Goal: Check status: Check status

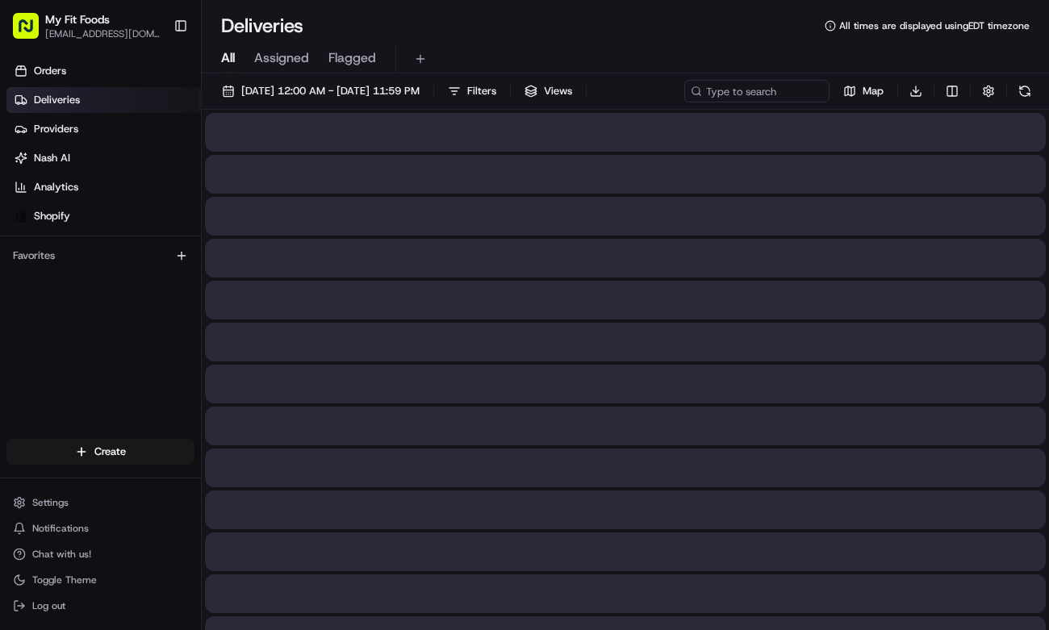
click at [227, 54] on span "All" at bounding box center [228, 57] width 14 height 19
click at [227, 90] on button "[DATE] 12:00 AM - [DATE] 11:59 PM" at bounding box center [321, 91] width 212 height 23
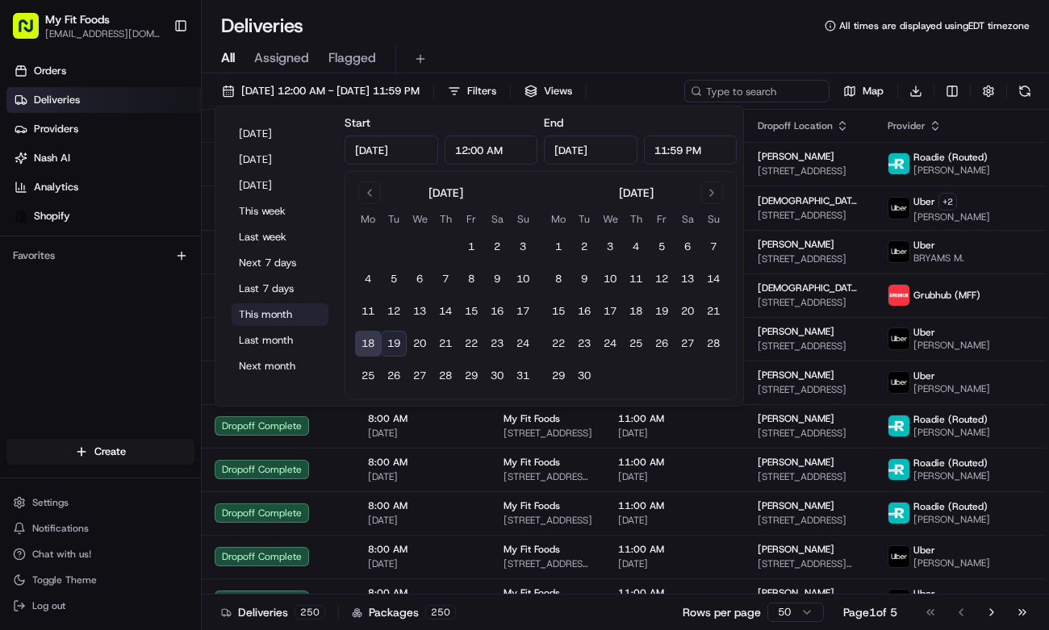
click at [267, 311] on button "This month" at bounding box center [279, 314] width 97 height 23
type input "[DATE]"
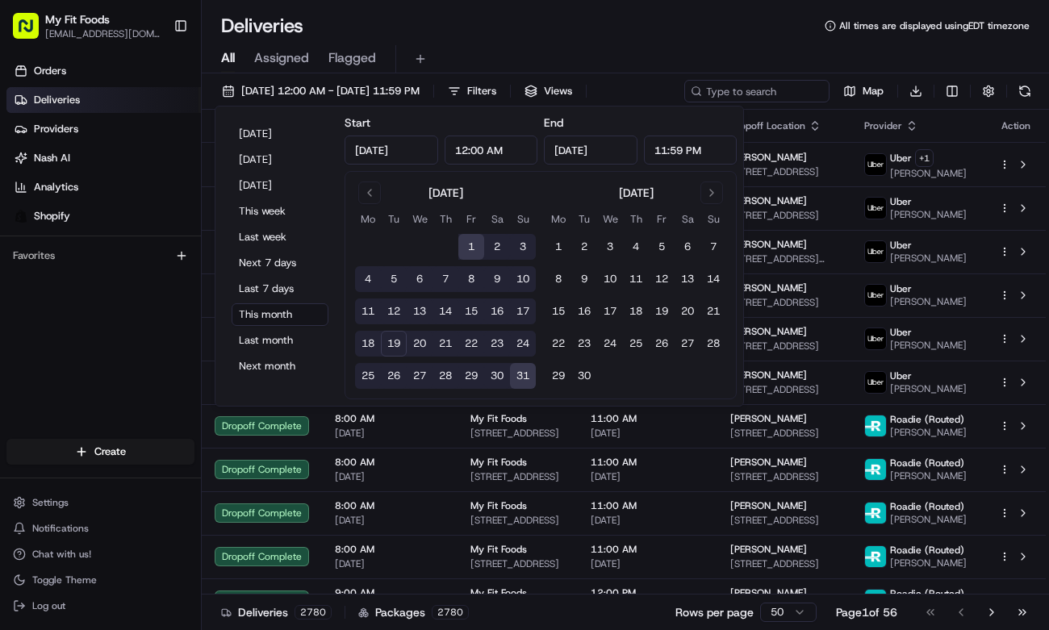
click at [724, 23] on div "Deliveries All times are displayed using EDT timezone" at bounding box center [625, 26] width 847 height 26
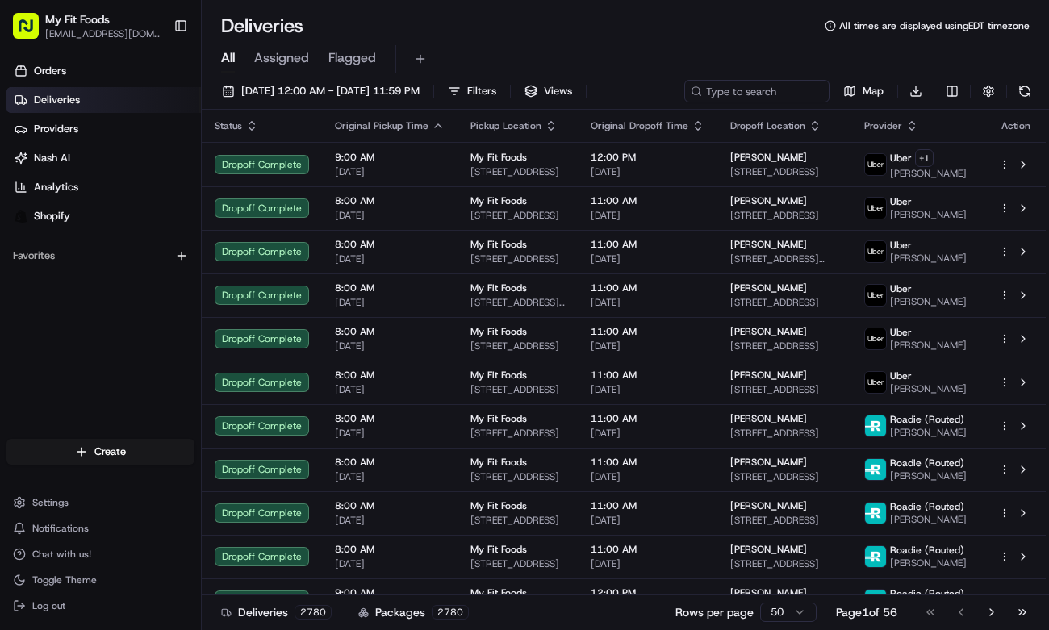
click at [736, 79] on div "[DATE] 12:00 AM - [DATE] 11:59 PM Filters Views Map Download Status Original Pi…" at bounding box center [625, 353] width 847 height 560
click at [736, 81] on div "[DATE] 12:00 AM - [DATE] 11:59 PM Filters Views Map Download" at bounding box center [625, 95] width 847 height 30
paste input "870028"
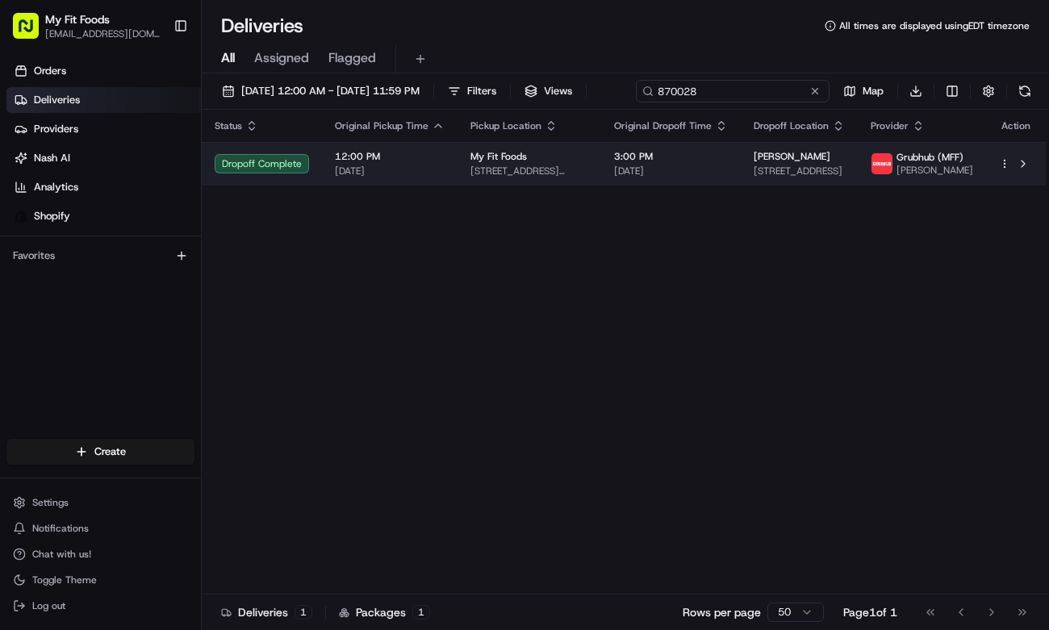
type input "870028"
click at [1005, 198] on body "My Fit Foods [EMAIL_ADDRESS][DOMAIN_NAME] Toggle Sidebar Orders Deliveries Prov…" at bounding box center [524, 315] width 1049 height 630
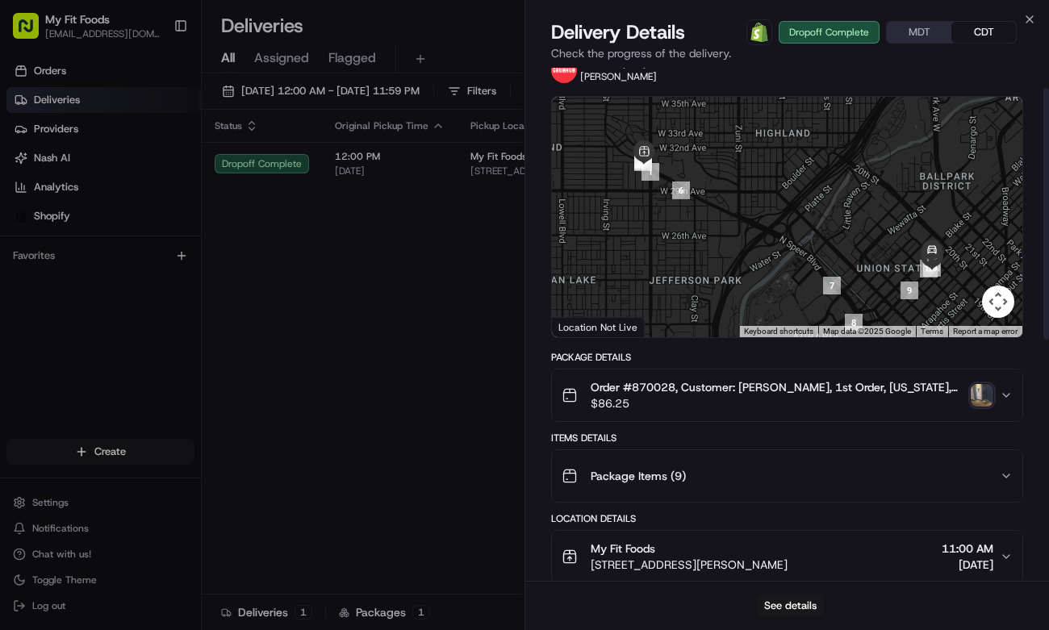
scroll to position [42, 0]
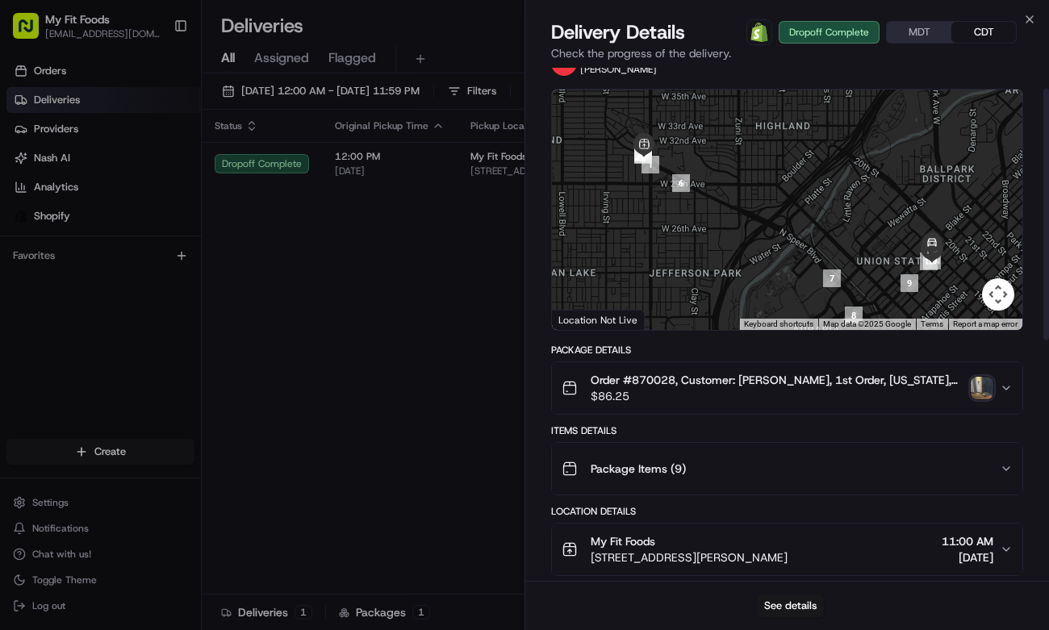
click at [985, 388] on img "button" at bounding box center [981, 388] width 23 height 23
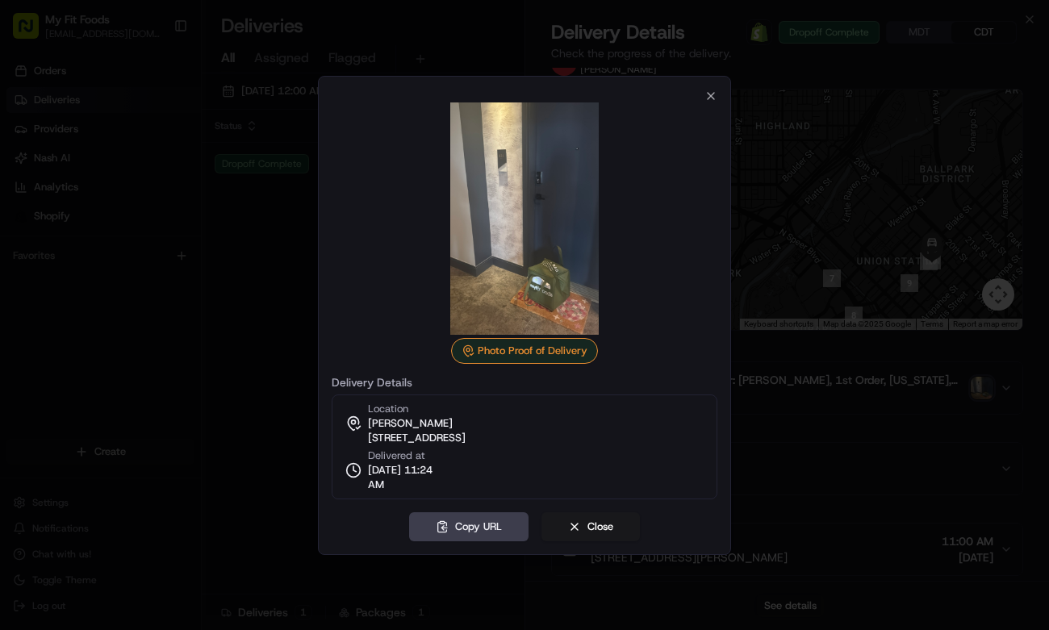
drag, startPoint x: 546, startPoint y: 272, endPoint x: 240, endPoint y: 0, distance: 409.7
